Goal: Find specific page/section: Find specific page/section

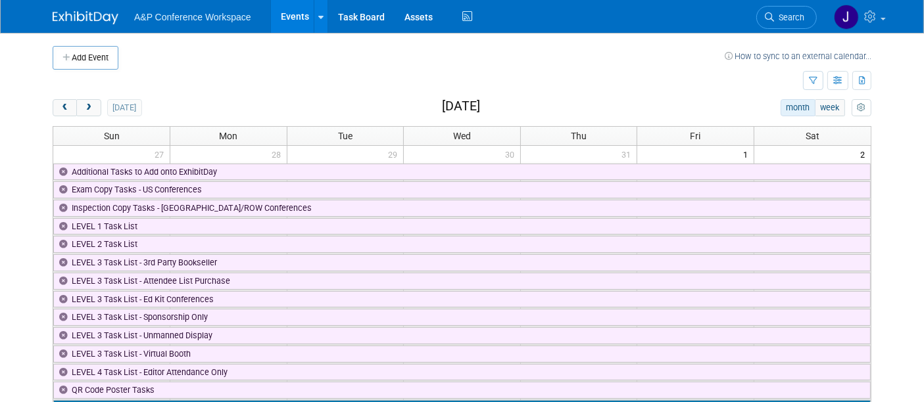
click at [99, 20] on img at bounding box center [86, 17] width 66 height 13
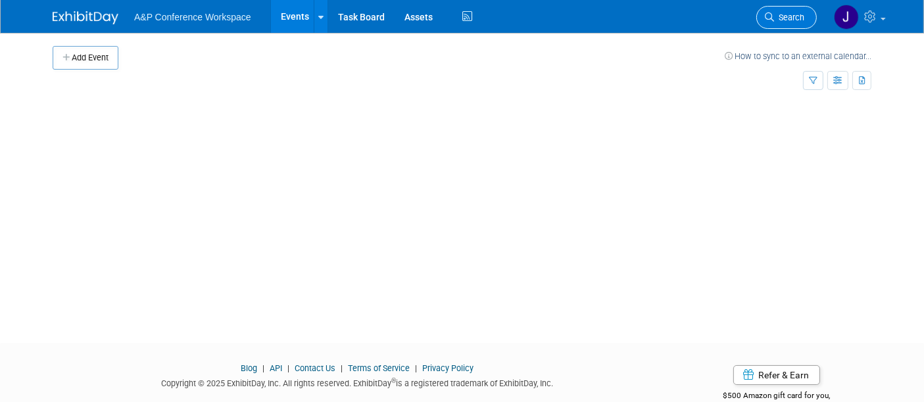
click at [772, 14] on icon at bounding box center [768, 16] width 9 height 9
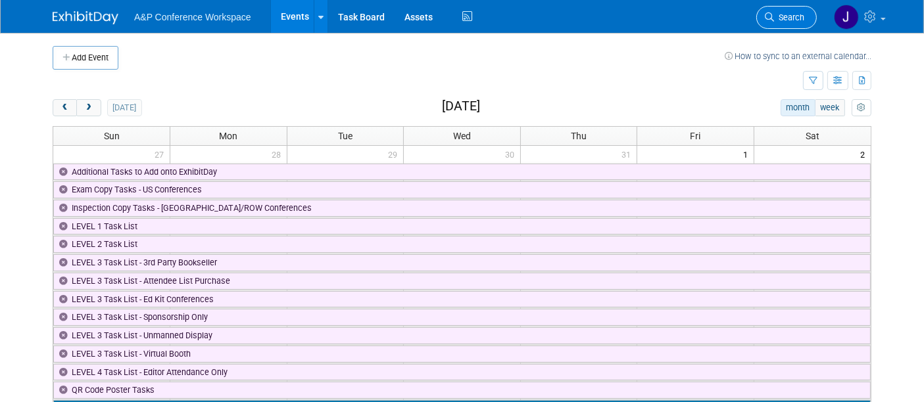
click at [772, 14] on icon at bounding box center [768, 16] width 9 height 9
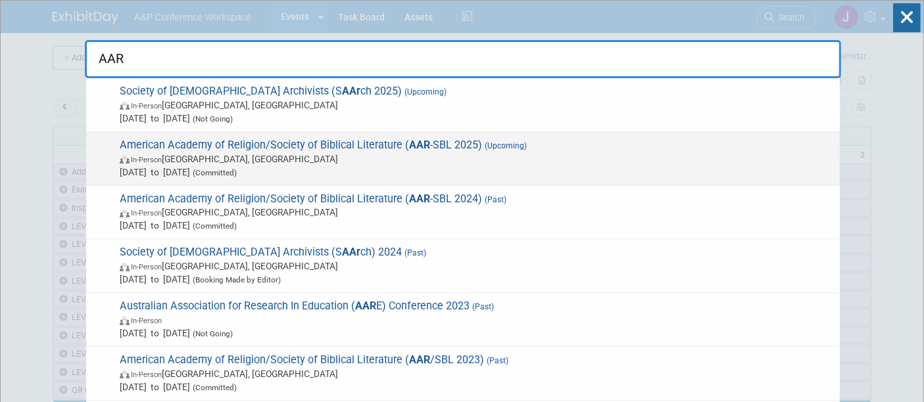
type input "AAR"
click at [455, 147] on span "American Academy of Religion/Society of Biblical Literature ( AAR -SBL 2025) (U…" at bounding box center [474, 159] width 717 height 40
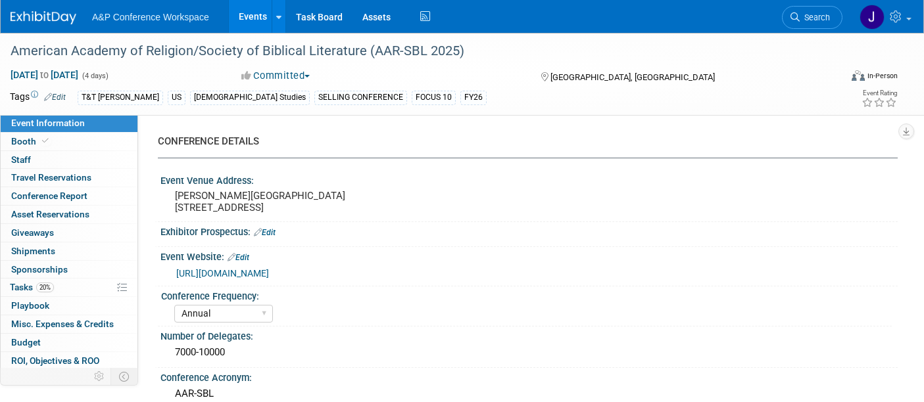
select select "Annual"
select select "Level 1"
select select "In-Person Booth"
select select "[DEMOGRAPHIC_DATA] Studies"
select select "T&T [PERSON_NAME]"
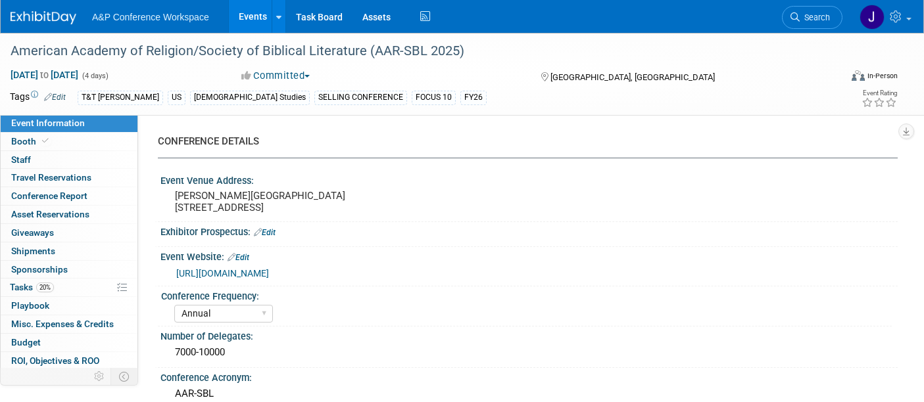
select select "[PERSON_NAME]"
select select "Networking/Commissioning"
